Goal: Register for event/course

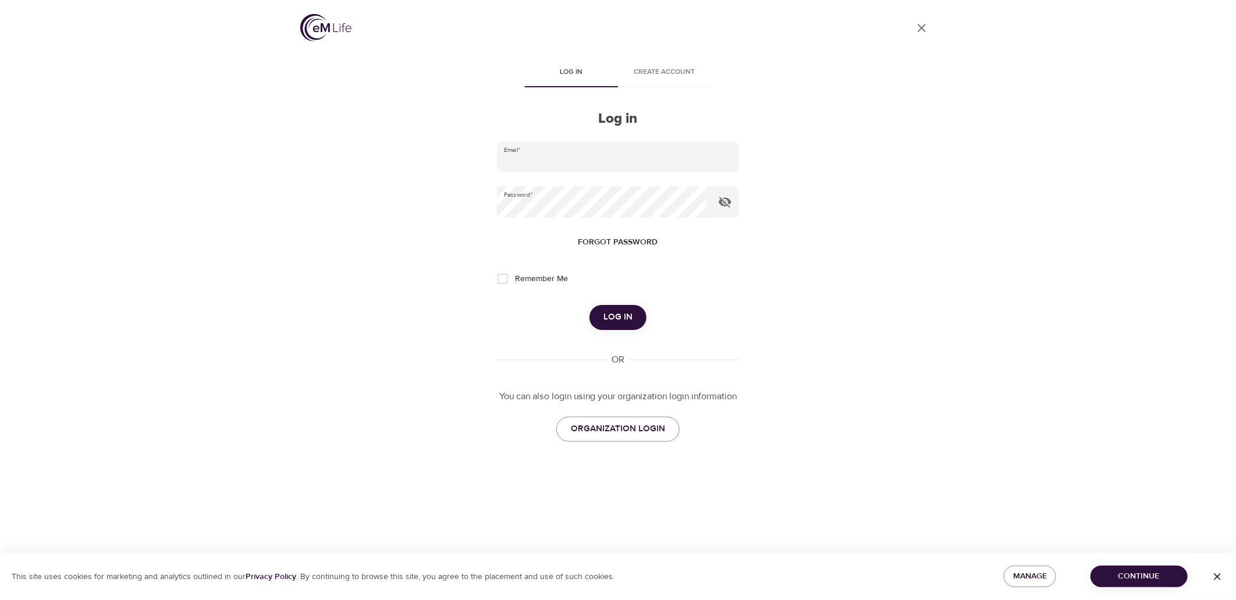
type input "rebecca.guzman@metlife.com"
click at [636, 311] on button "Log in" at bounding box center [617, 317] width 57 height 24
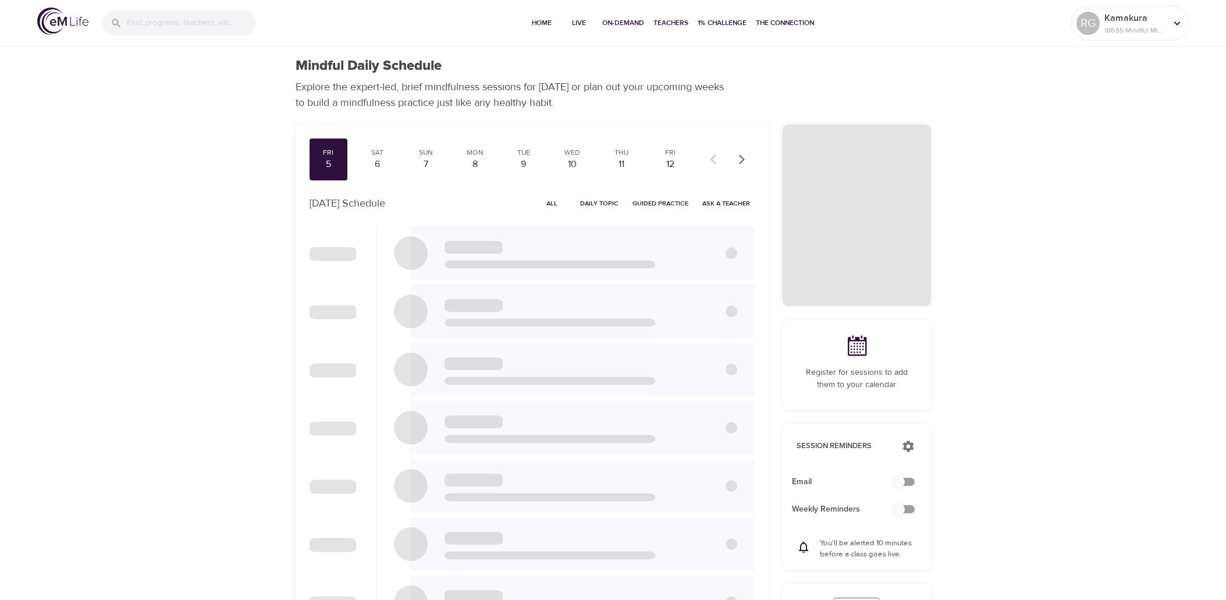
checkbox input "true"
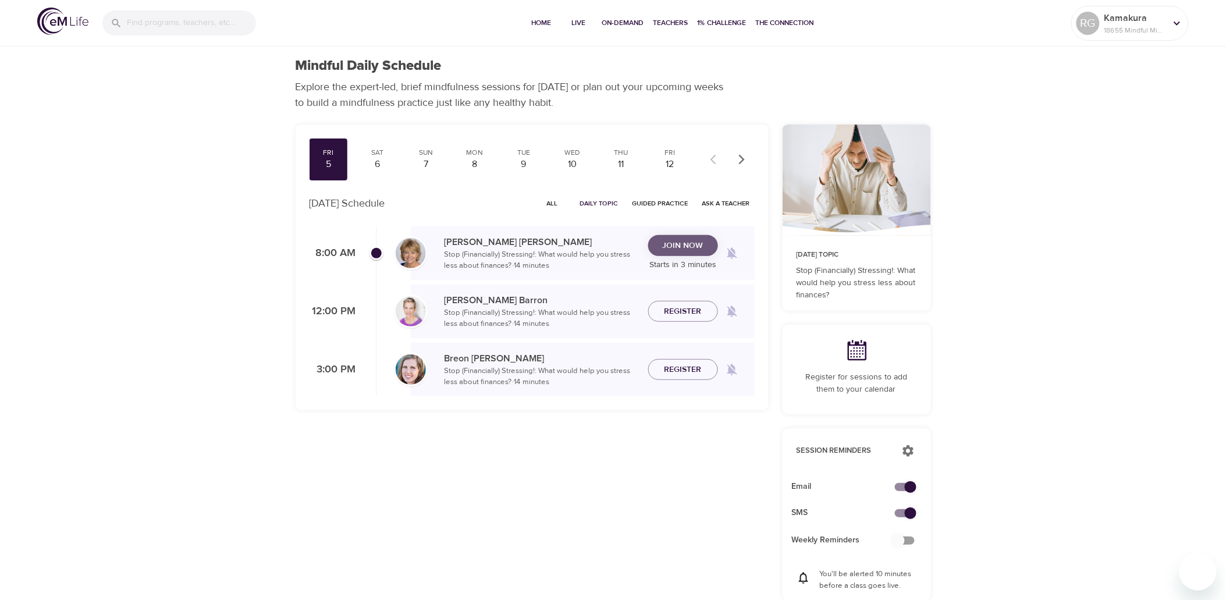
click at [691, 252] on button "Join Now" at bounding box center [683, 246] width 70 height 22
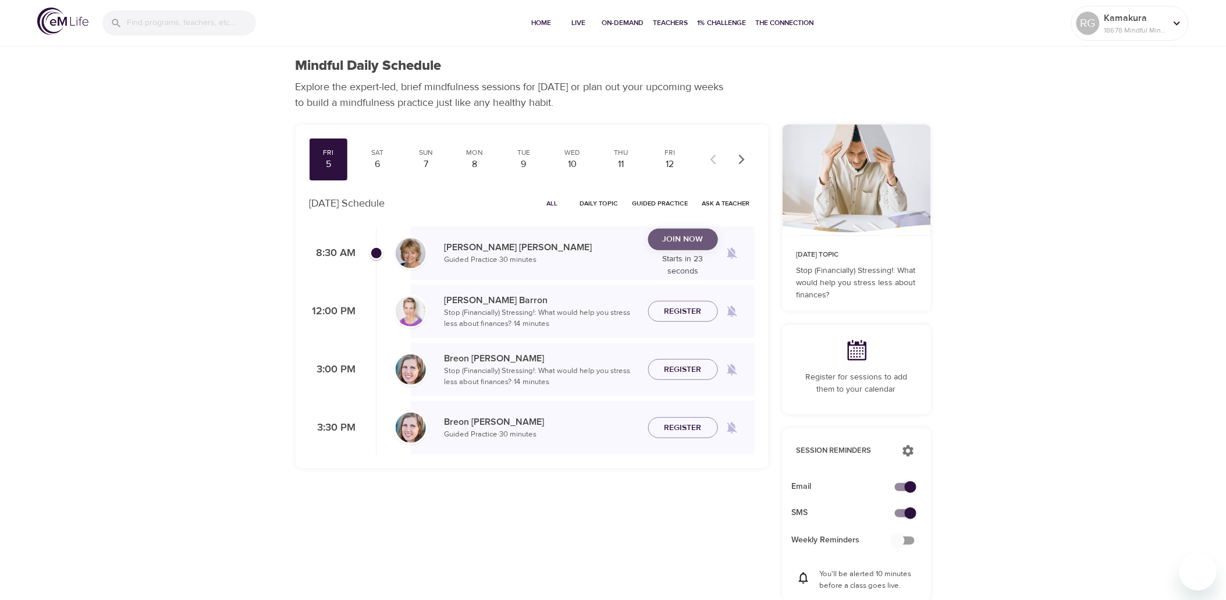
click at [694, 235] on span "Join Now" at bounding box center [683, 239] width 41 height 15
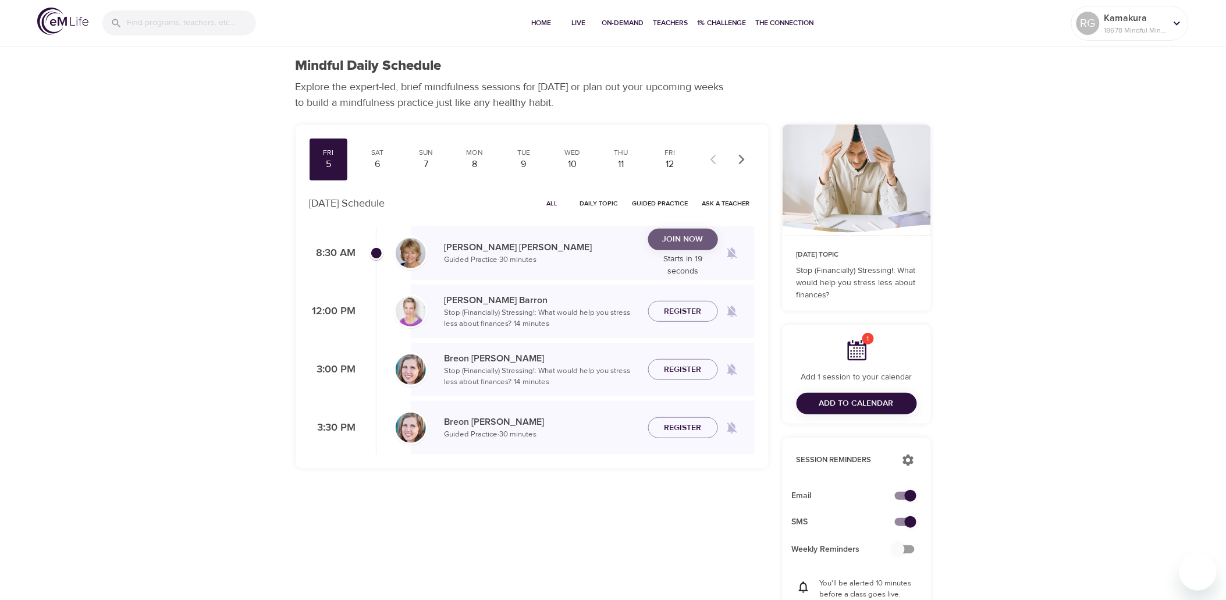
click at [678, 241] on span "Join Now" at bounding box center [683, 239] width 41 height 15
click at [678, 241] on span "Join Now" at bounding box center [683, 246] width 41 height 15
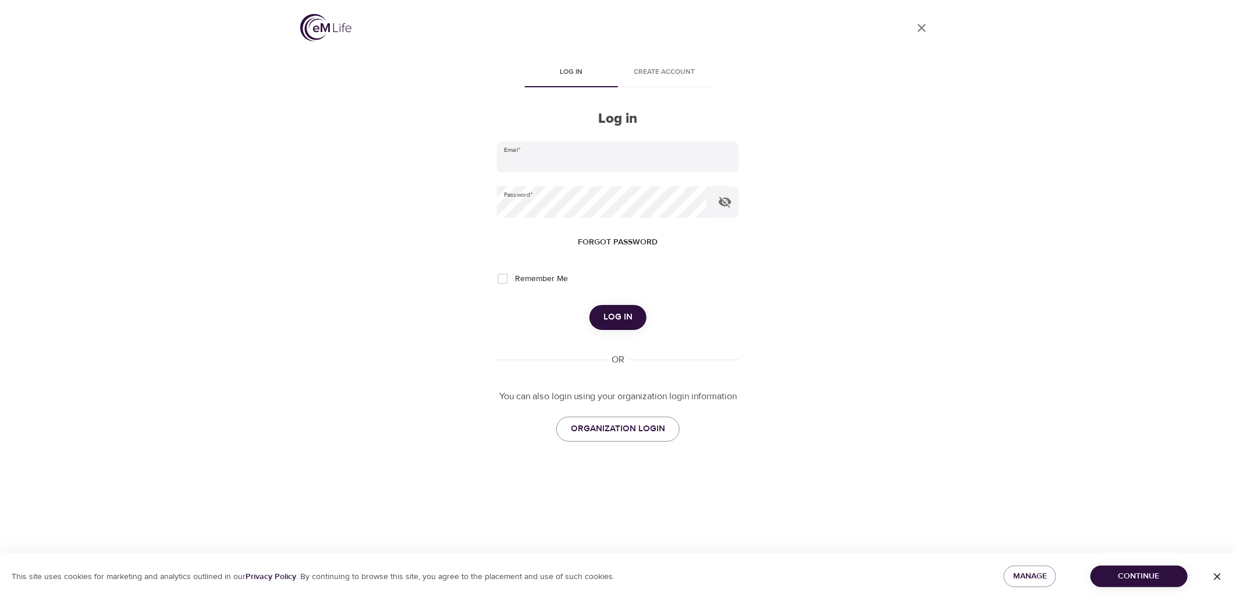
type input "[PERSON_NAME][EMAIL_ADDRESS][PERSON_NAME][DOMAIN_NAME]"
click at [615, 318] on span "Log in" at bounding box center [617, 316] width 29 height 15
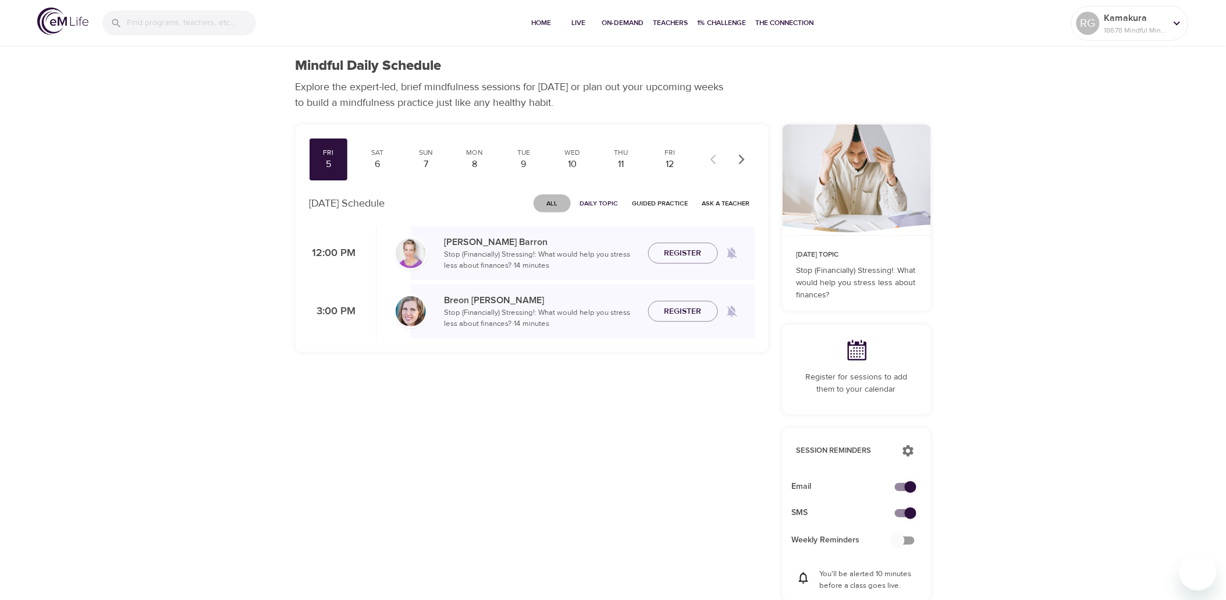
click at [565, 200] on span "All" at bounding box center [552, 203] width 28 height 11
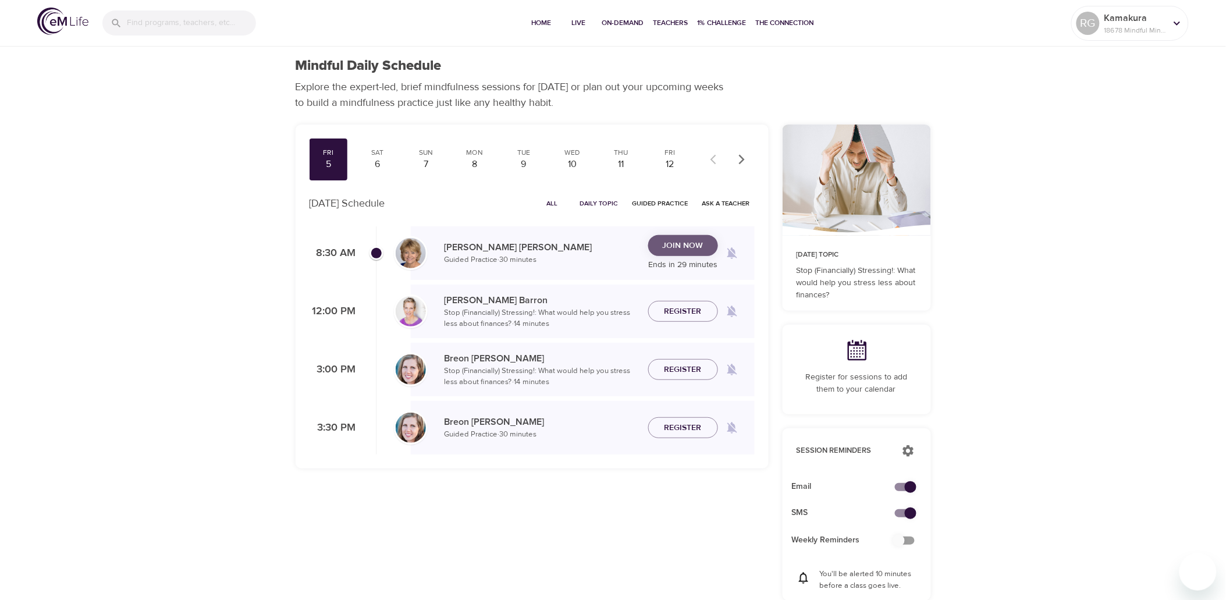
click at [675, 243] on button "Join Now" at bounding box center [683, 246] width 70 height 22
